Goal: Task Accomplishment & Management: Manage account settings

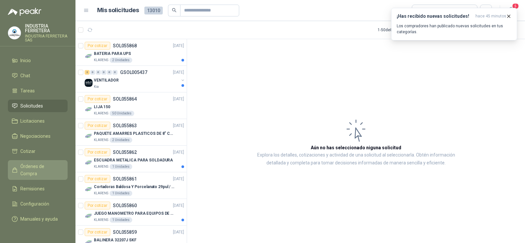
click at [39, 166] on span "Órdenes de Compra" at bounding box center [40, 170] width 41 height 14
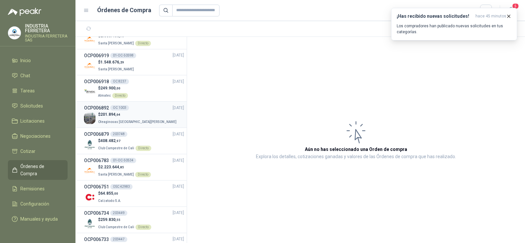
scroll to position [230, 0]
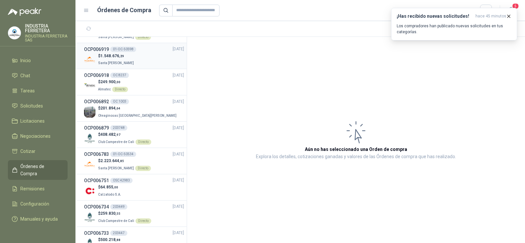
click at [124, 59] on p "Santa [PERSON_NAME]" at bounding box center [116, 62] width 37 height 7
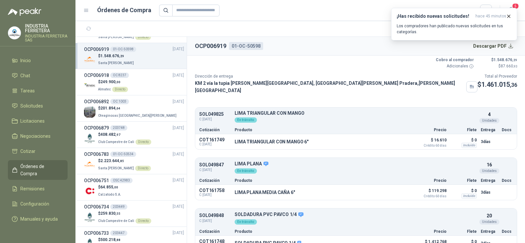
scroll to position [30, 0]
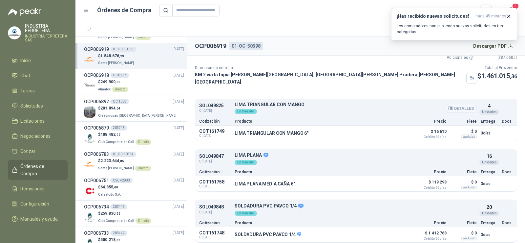
click at [450, 105] on button "Detalles" at bounding box center [461, 108] width 31 height 9
click at [371, 102] on p "LIMA TRIANGULAR CON MANGO" at bounding box center [356, 104] width 242 height 5
click at [387, 128] on button "Detalles" at bounding box center [394, 132] width 31 height 9
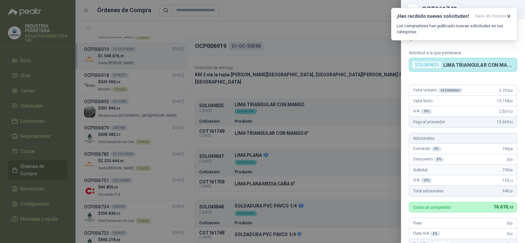
scroll to position [0, 0]
click at [355, 145] on div at bounding box center [262, 121] width 525 height 243
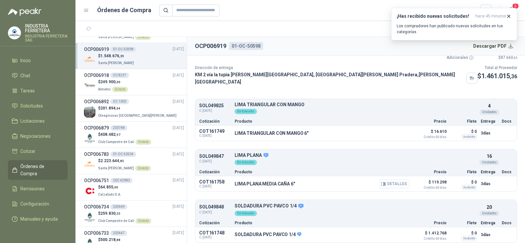
click at [391, 180] on button "Detalles" at bounding box center [394, 183] width 31 height 9
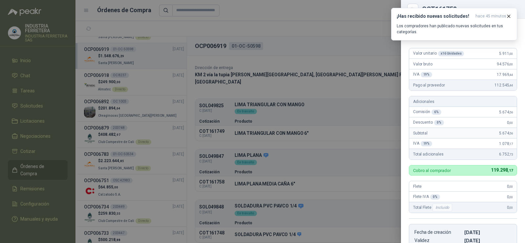
scroll to position [0, 0]
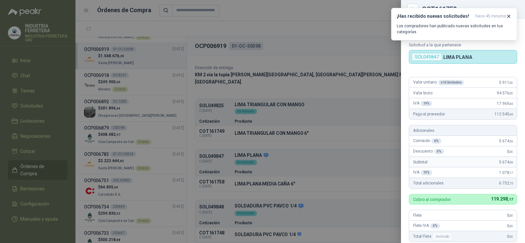
click at [299, 151] on div at bounding box center [262, 121] width 525 height 243
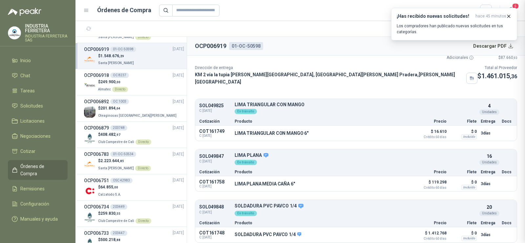
scroll to position [160, 0]
click at [385, 230] on button "Detalles" at bounding box center [394, 234] width 31 height 9
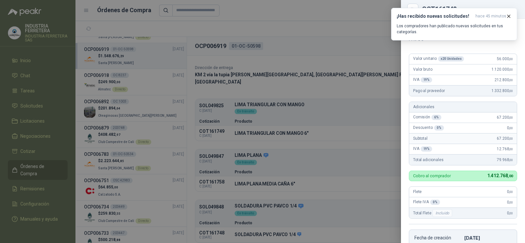
scroll to position [33, 0]
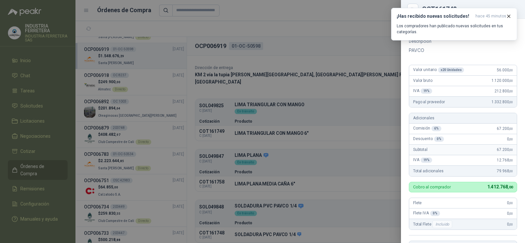
click at [382, 130] on div at bounding box center [262, 121] width 525 height 243
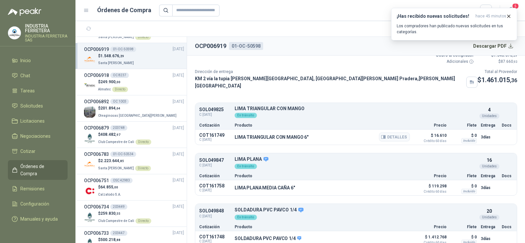
scroll to position [30, 0]
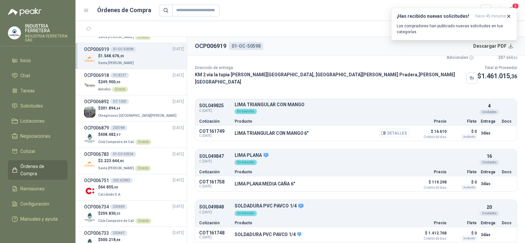
click at [388, 130] on button "Detalles" at bounding box center [394, 132] width 31 height 9
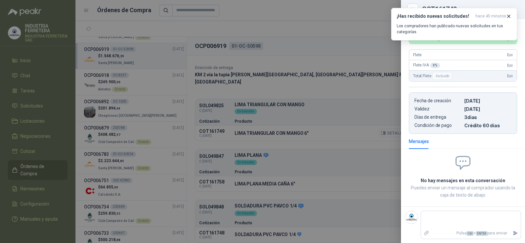
scroll to position [168, 0]
click at [169, 81] on div at bounding box center [262, 121] width 525 height 243
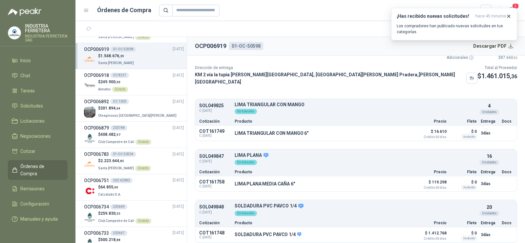
click at [37, 165] on span "Órdenes de Compra" at bounding box center [40, 170] width 41 height 14
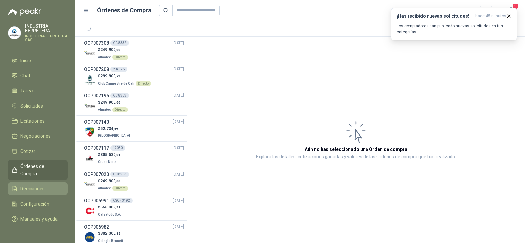
click at [31, 185] on span "Remisiones" at bounding box center [32, 188] width 24 height 7
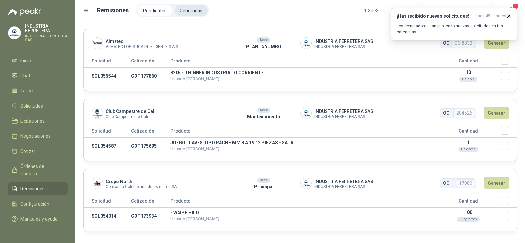
click at [190, 10] on li "Generadas" at bounding box center [191, 10] width 33 height 11
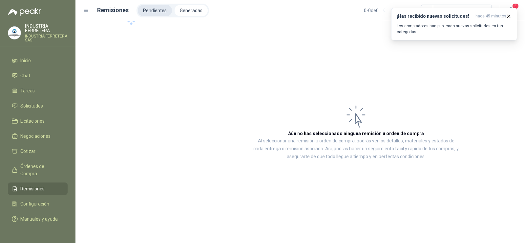
click at [157, 10] on li "Pendientes" at bounding box center [155, 10] width 34 height 11
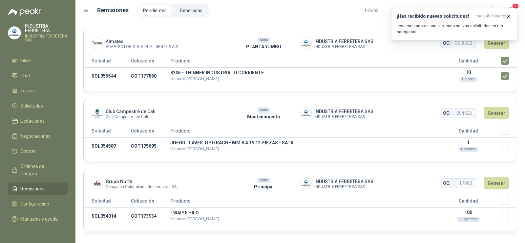
click at [501, 40] on div "¡Has recibido nuevas solicitudes! hace 45 minutos Los compradores han publicado…" at bounding box center [454, 24] width 126 height 33
click at [508, 16] on icon "button" at bounding box center [509, 16] width 6 height 6
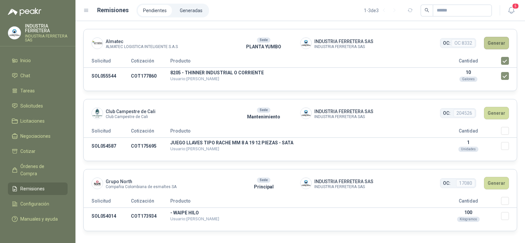
click at [494, 43] on button "Generar" at bounding box center [496, 43] width 25 height 12
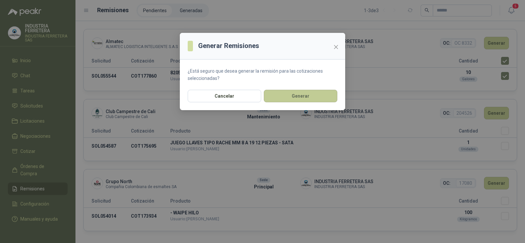
click at [319, 99] on button "Generar" at bounding box center [301, 96] width 74 height 12
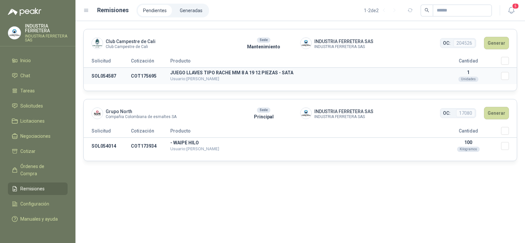
click at [510, 76] on td "Seleccionar/deseleccionar" at bounding box center [509, 76] width 16 height 17
click at [500, 40] on button "Generar" at bounding box center [496, 43] width 25 height 12
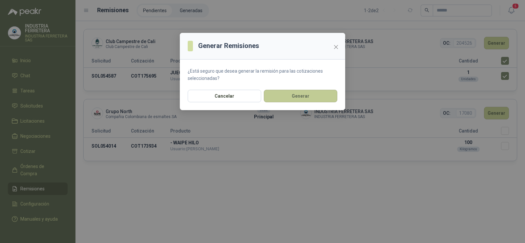
click at [291, 97] on button "Generar" at bounding box center [301, 96] width 74 height 12
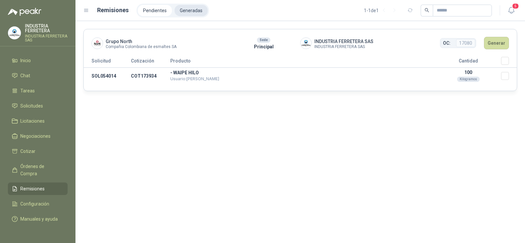
click at [189, 12] on li "Generadas" at bounding box center [191, 10] width 33 height 11
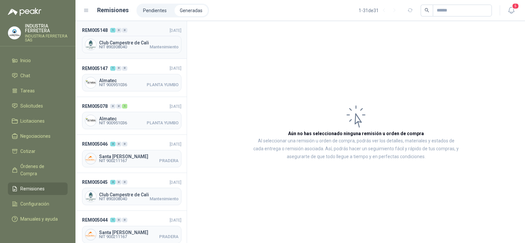
click at [132, 45] on span "NIT 890308040 Mantenimiento" at bounding box center [138, 47] width 79 height 4
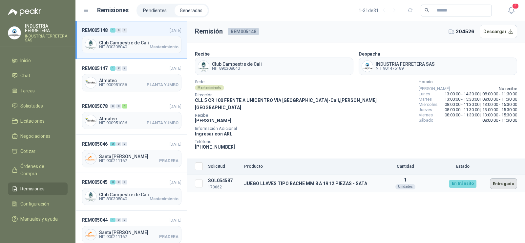
click at [507, 178] on button "Entregado" at bounding box center [503, 183] width 27 height 11
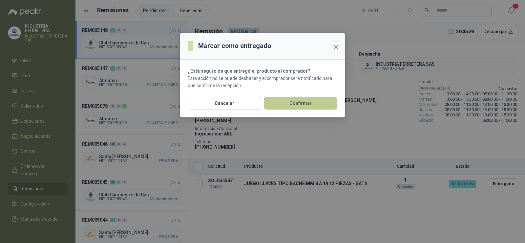
click at [316, 104] on button "Confirmar" at bounding box center [301, 103] width 74 height 12
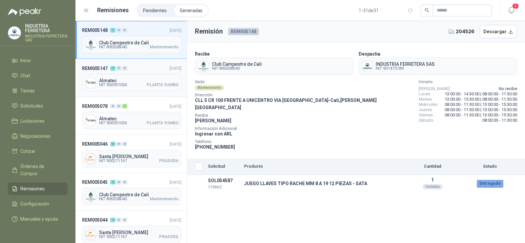
click at [137, 81] on span "Almatec" at bounding box center [138, 80] width 79 height 5
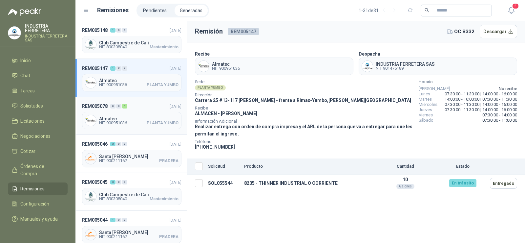
click at [134, 113] on div "Almatec NIT 900951036 PLANTA YUMBO" at bounding box center [131, 120] width 99 height 17
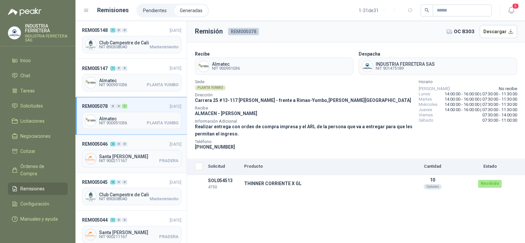
click at [119, 145] on div "0" at bounding box center [118, 143] width 5 height 5
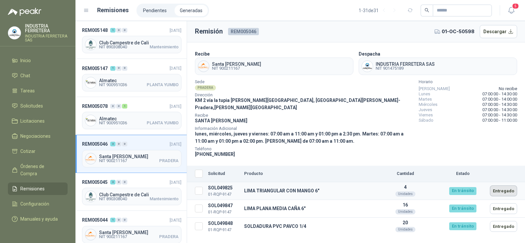
click at [504, 185] on button "Entregado" at bounding box center [503, 190] width 27 height 11
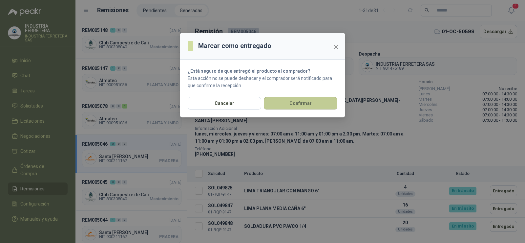
click at [310, 103] on button "Confirmar" at bounding box center [301, 103] width 74 height 12
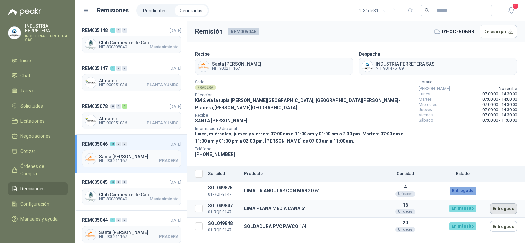
click at [501, 203] on button "Entregado" at bounding box center [503, 208] width 27 height 11
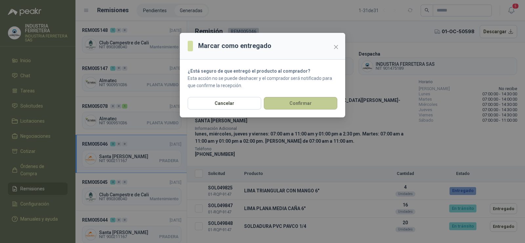
click at [303, 99] on button "Confirmar" at bounding box center [301, 103] width 74 height 12
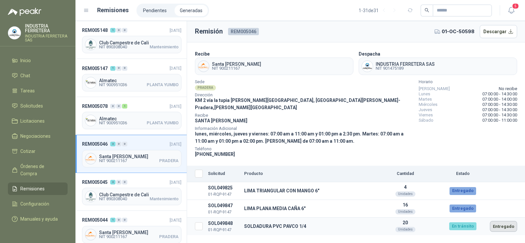
click at [504, 221] on button "Entregado" at bounding box center [503, 226] width 27 height 11
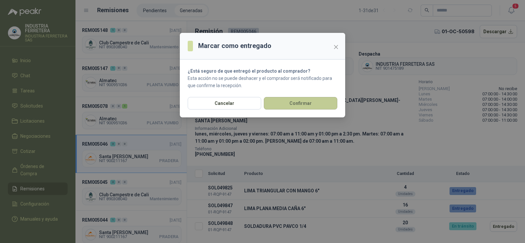
click at [298, 101] on button "Confirmar" at bounding box center [301, 103] width 74 height 12
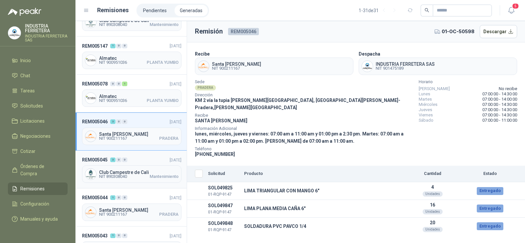
scroll to position [66, 0]
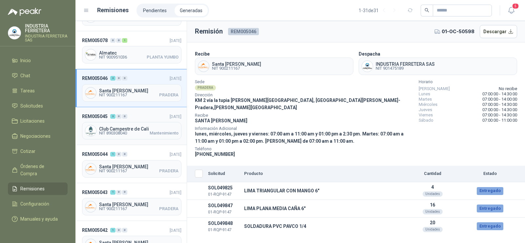
click at [120, 132] on span "NIT 890308040" at bounding box center [113, 133] width 28 height 4
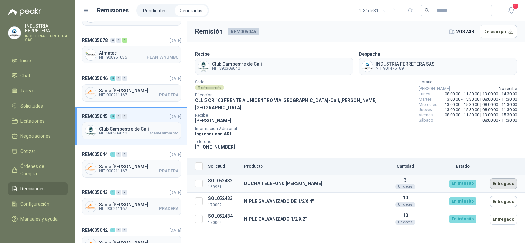
click at [501, 178] on button "Entregado" at bounding box center [503, 183] width 27 height 11
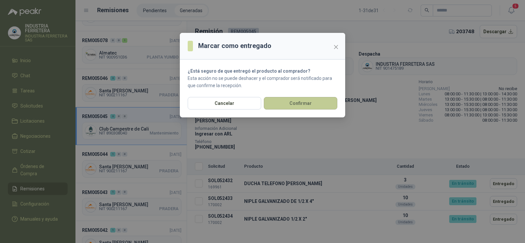
click at [291, 100] on button "Confirmar" at bounding box center [301, 103] width 74 height 12
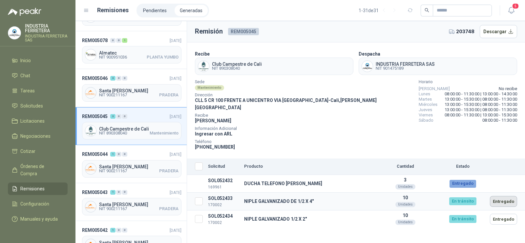
click at [496, 196] on button "Entregado" at bounding box center [503, 201] width 27 height 11
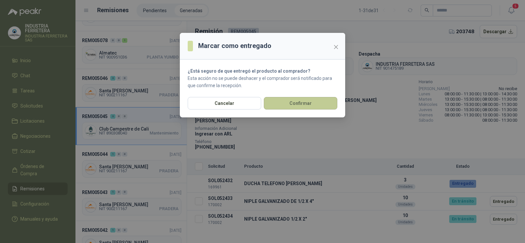
click at [287, 99] on button "Confirmar" at bounding box center [301, 103] width 74 height 12
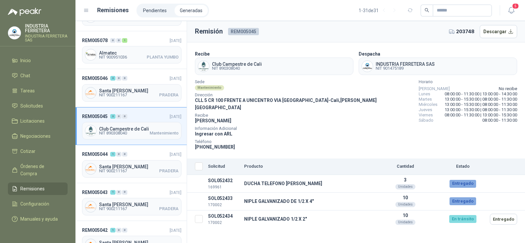
click at [504, 213] on button "Entregado" at bounding box center [503, 218] width 27 height 11
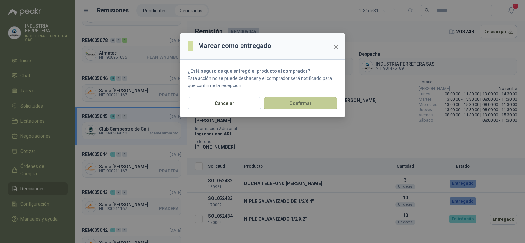
click at [299, 102] on button "Confirmar" at bounding box center [301, 103] width 74 height 12
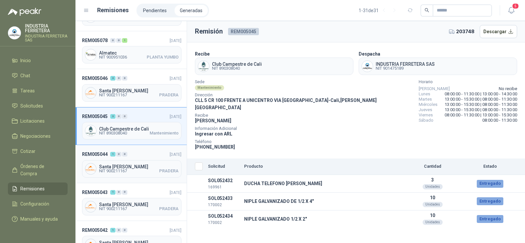
click at [125, 170] on span "NIT 900211167" at bounding box center [113, 171] width 28 height 4
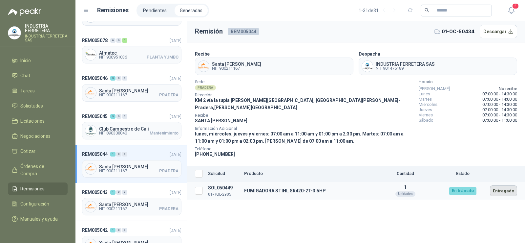
click at [504, 185] on button "Entregado" at bounding box center [503, 190] width 27 height 11
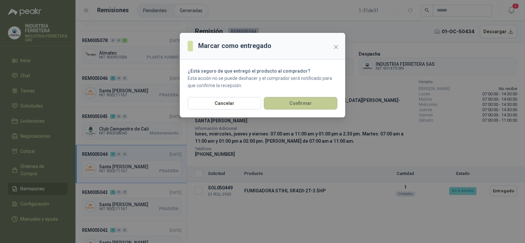
click at [292, 103] on button "Confirmar" at bounding box center [301, 103] width 74 height 12
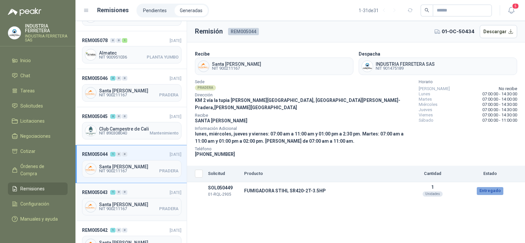
click at [122, 203] on span "Santa [PERSON_NAME]" at bounding box center [138, 204] width 79 height 5
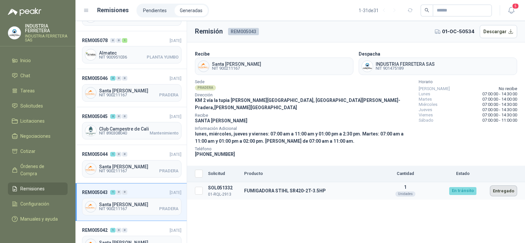
click at [503, 185] on button "Entregado" at bounding box center [503, 190] width 27 height 11
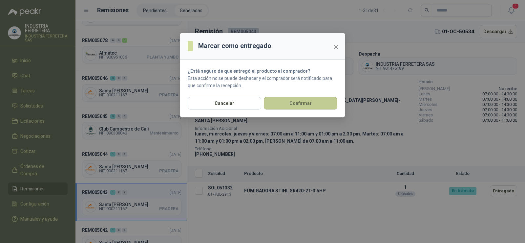
click at [301, 106] on button "Confirmar" at bounding box center [301, 103] width 74 height 12
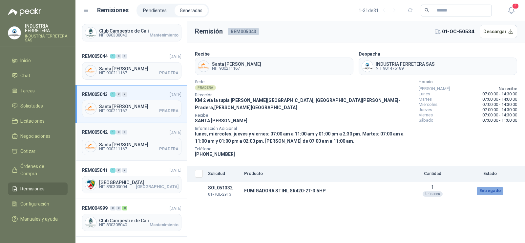
scroll to position [164, 0]
click at [124, 137] on div "Santa [PERSON_NAME] NIT 900211167 PRADERA" at bounding box center [131, 145] width 99 height 17
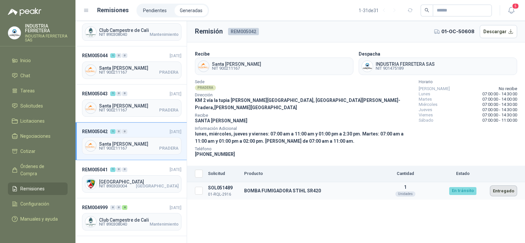
click at [502, 185] on button "Entregado" at bounding box center [503, 190] width 27 height 11
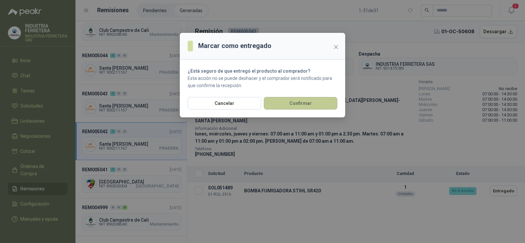
click at [289, 107] on button "Confirmar" at bounding box center [301, 103] width 74 height 12
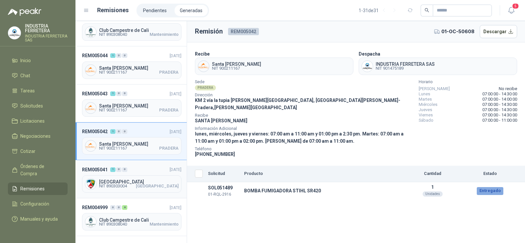
click at [117, 184] on span "NIT 890303004" at bounding box center [113, 186] width 28 height 4
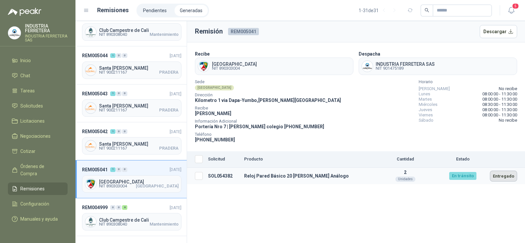
click at [500, 176] on button "Entregado" at bounding box center [503, 175] width 27 height 11
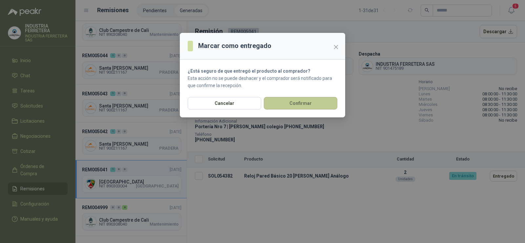
click at [304, 104] on button "Confirmar" at bounding box center [301, 103] width 74 height 12
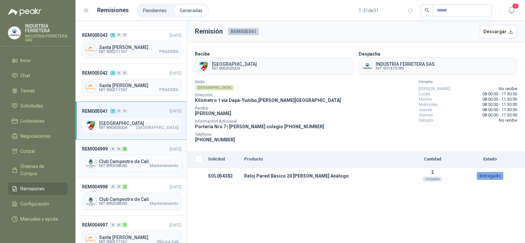
scroll to position [230, 0]
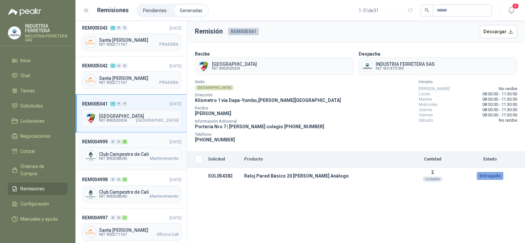
click at [120, 145] on div "REM004999 0 0 8 [DATE] Club Campestre de Cali NIT 890308040 Mantenimiento" at bounding box center [131, 151] width 111 height 38
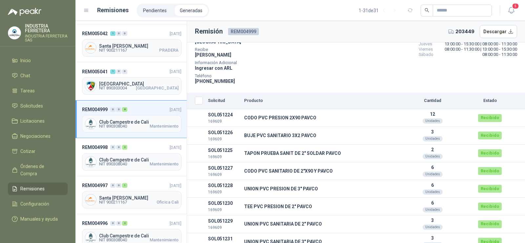
scroll to position [251, 0]
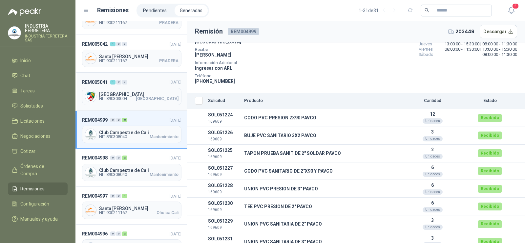
click at [118, 102] on div "[GEOGRAPHIC_DATA] [GEOGRAPHIC_DATA]" at bounding box center [131, 96] width 99 height 17
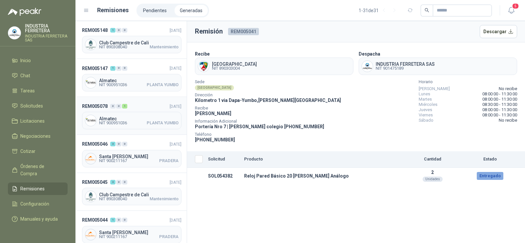
click at [124, 118] on span "Almatec" at bounding box center [138, 118] width 79 height 5
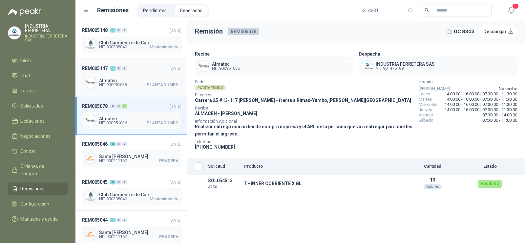
click at [130, 73] on div "REM005147 1 0 0 [DATE] Almatec NIT 900951036 PLANTA YUMBO" at bounding box center [131, 78] width 111 height 38
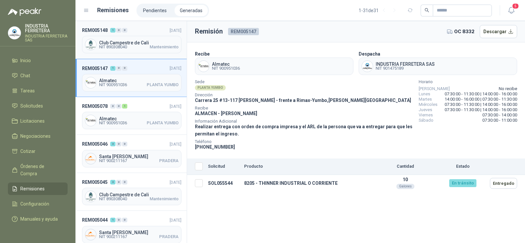
click at [131, 36] on div "Club Campestre de Cali NIT 890308040 Mantenimiento" at bounding box center [131, 44] width 99 height 17
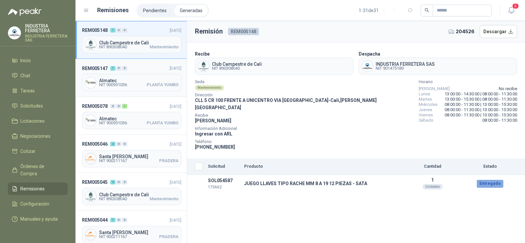
click at [125, 78] on span "Almatec" at bounding box center [138, 80] width 79 height 5
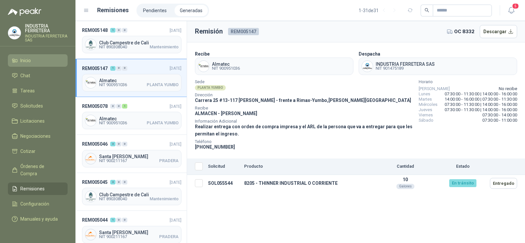
click at [28, 60] on span "Inicio" at bounding box center [25, 60] width 11 height 7
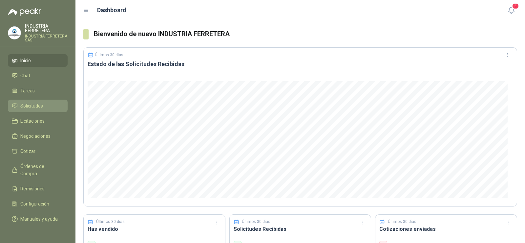
click at [31, 105] on span "Solicitudes" at bounding box center [31, 105] width 23 height 7
